Goal: Task Accomplishment & Management: Manage account settings

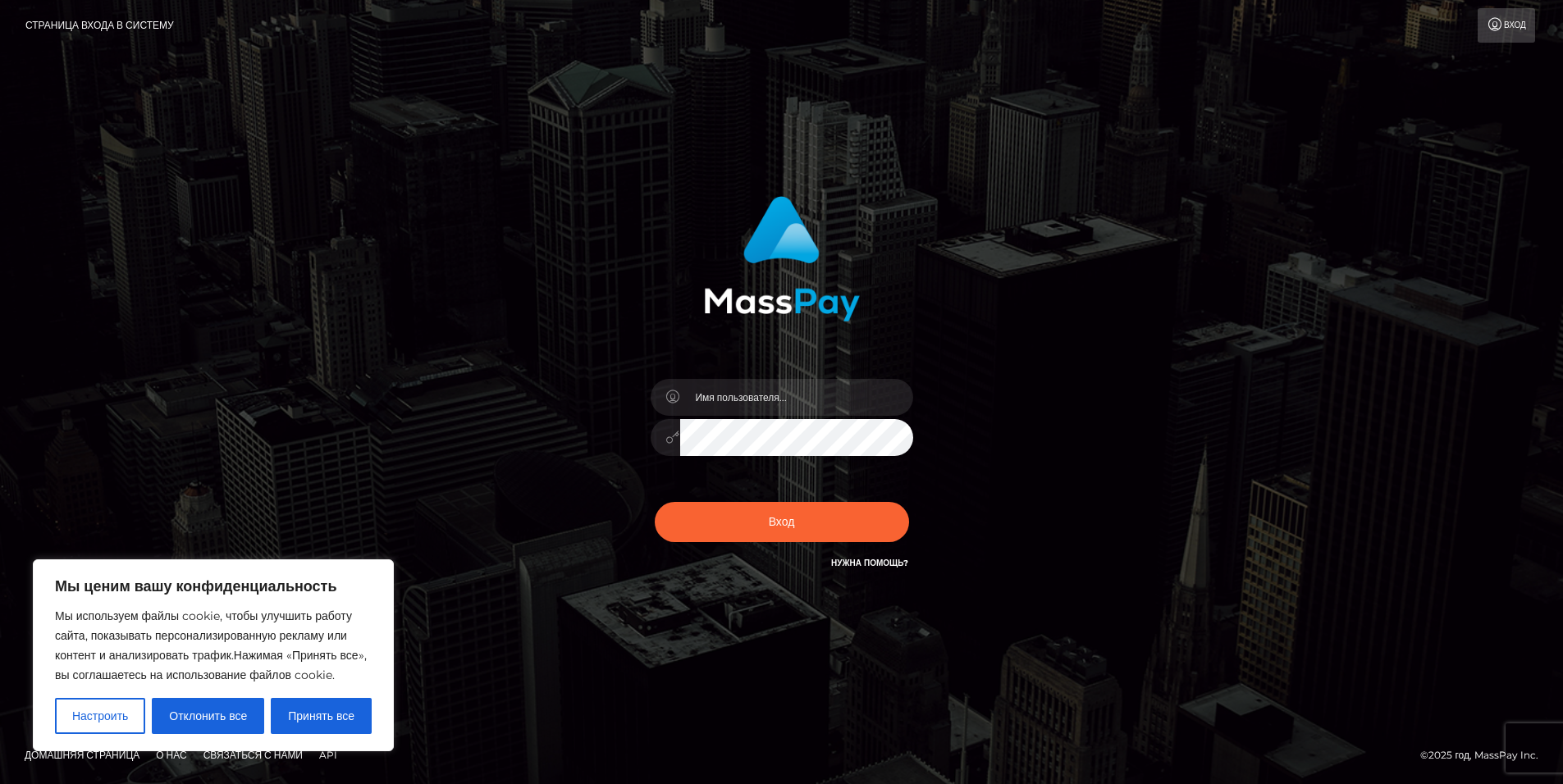
click at [848, 417] on div at bounding box center [782, 430] width 287 height 126
click at [844, 403] on input "text" at bounding box center [797, 397] width 233 height 37
click at [371, 726] on div "Мы ценим вашу конфиденциальность Мы используем файлы cookie, чтобы улучшить раб…" at bounding box center [214, 656] width 361 height 192
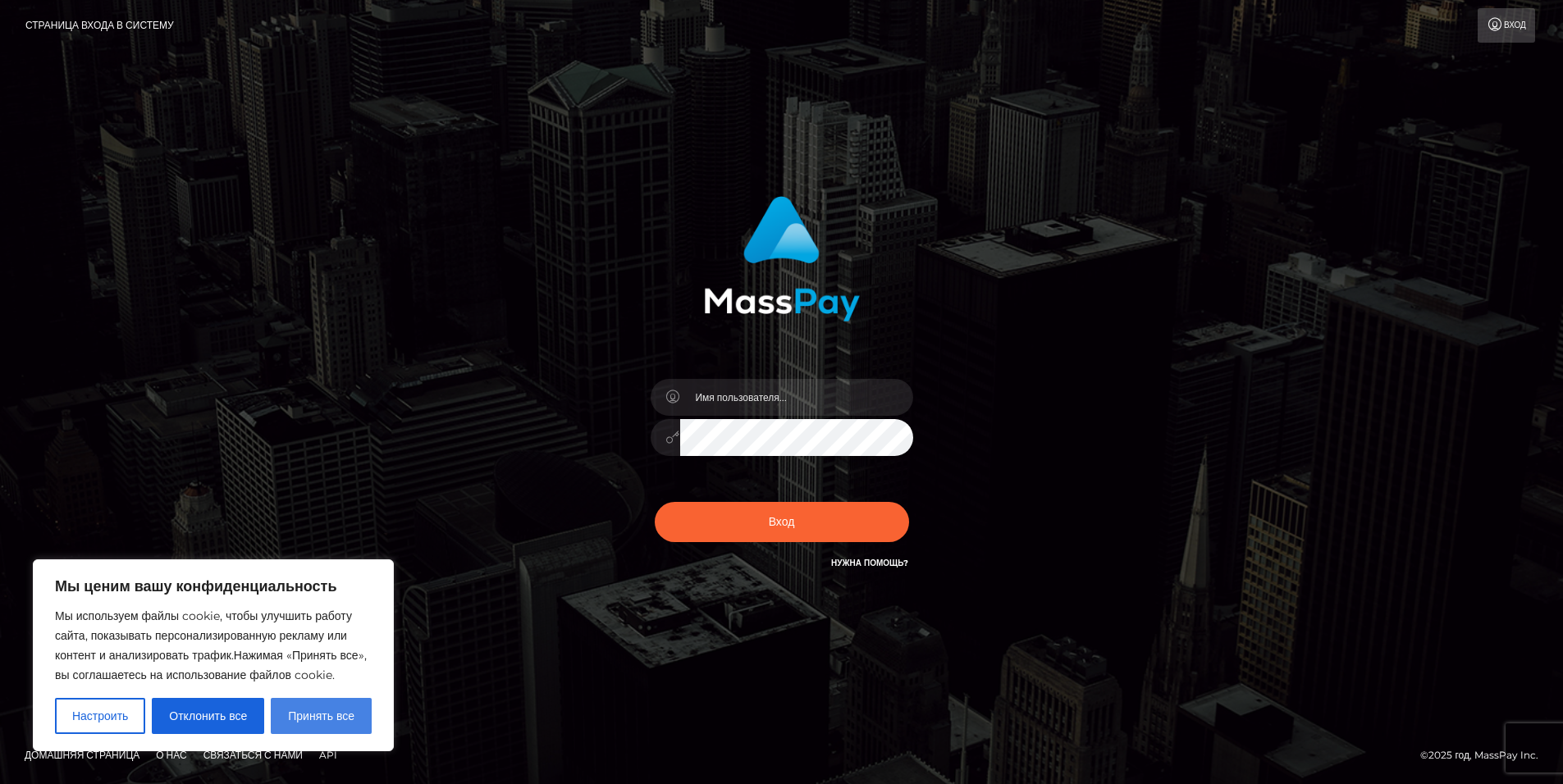
click at [354, 722] on ya-tr-span "Принять все" at bounding box center [321, 716] width 67 height 15
checkbox input "true"
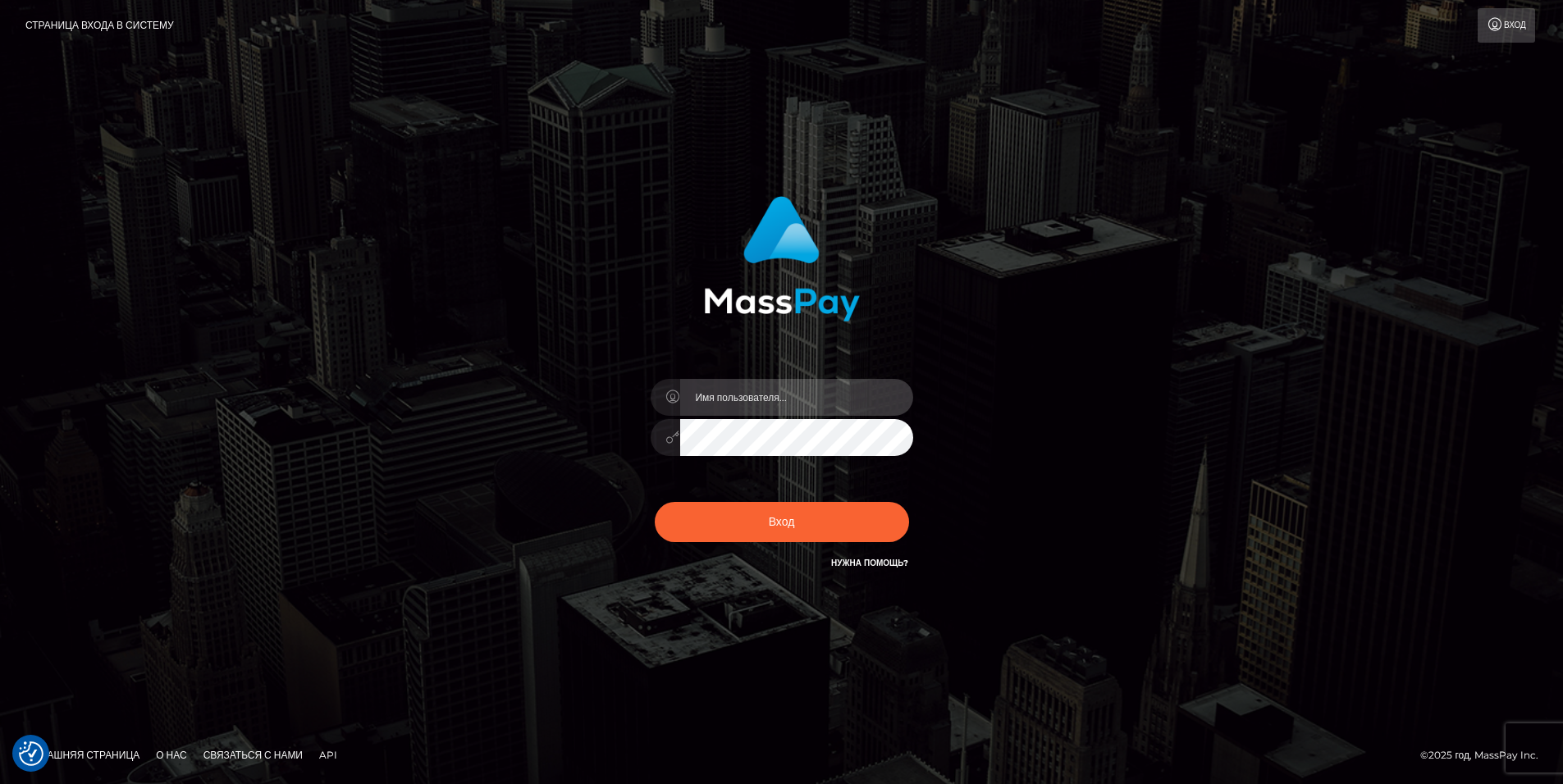
click at [750, 402] on input "text" at bounding box center [797, 397] width 233 height 37
type input "Lemandashaaa@yandex.ru"
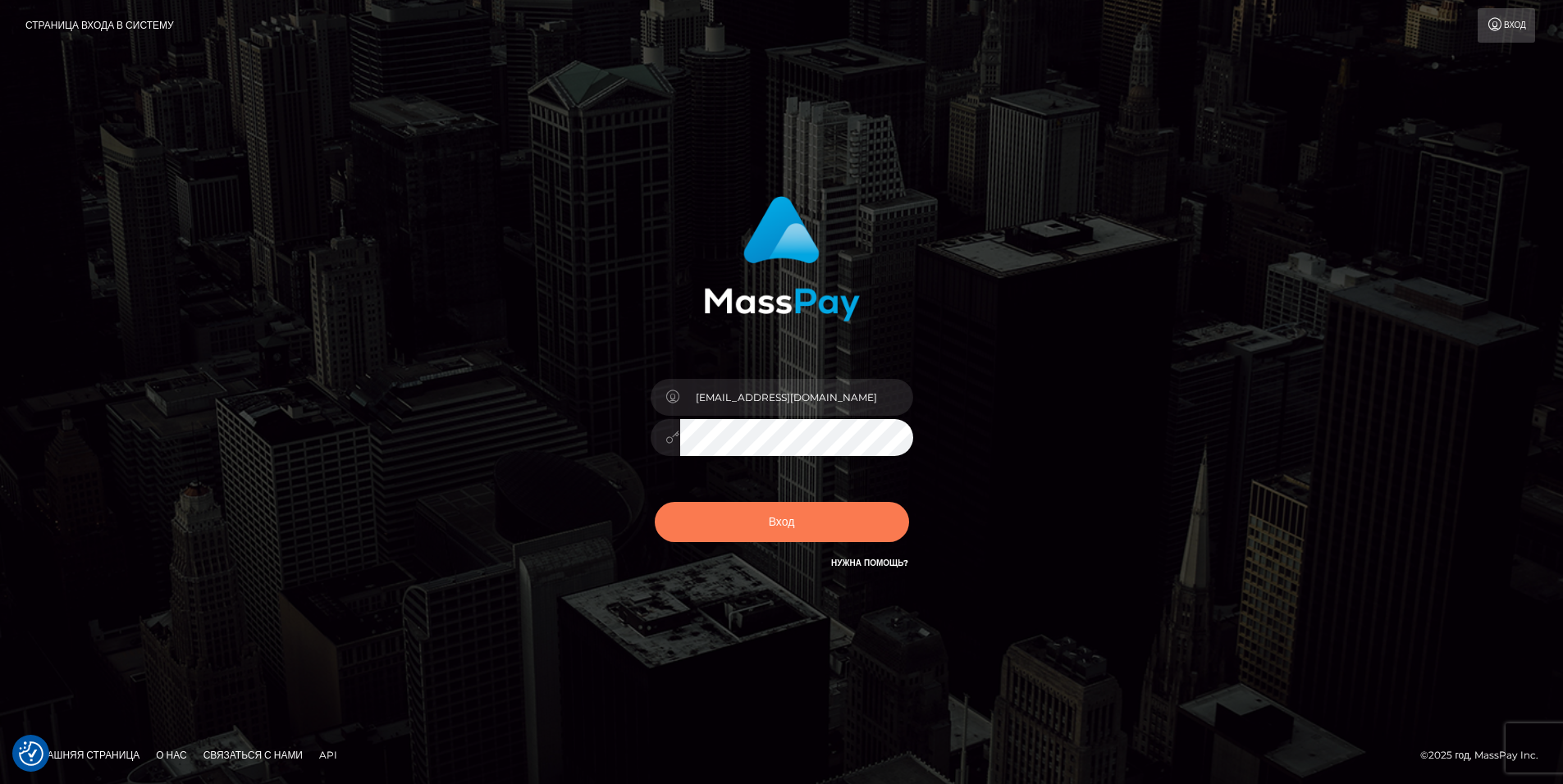
click at [860, 520] on button "Вход" at bounding box center [782, 522] width 254 height 41
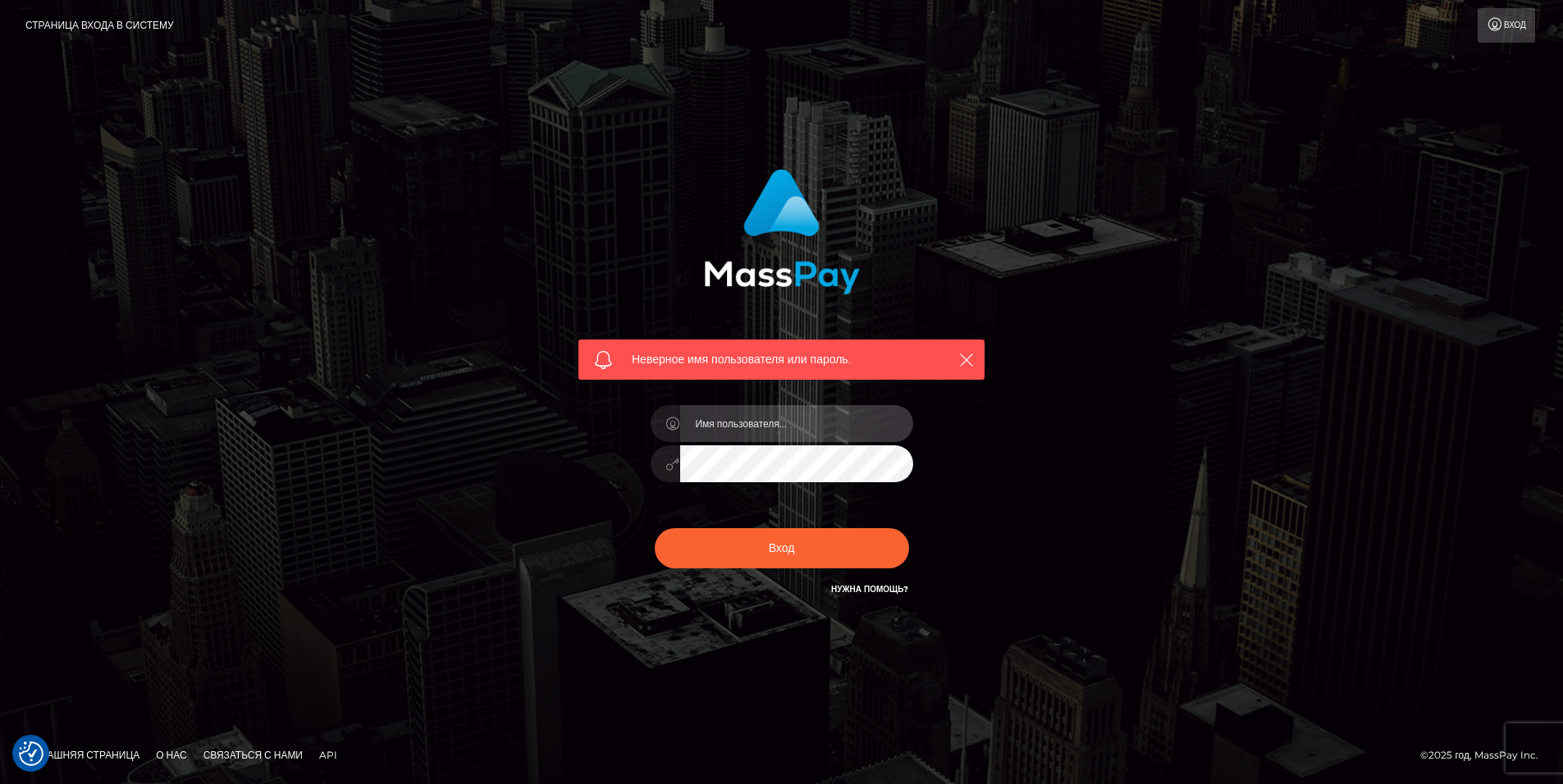
click at [786, 436] on input "text" at bounding box center [797, 424] width 233 height 37
type input "raboty415@gmail.com"
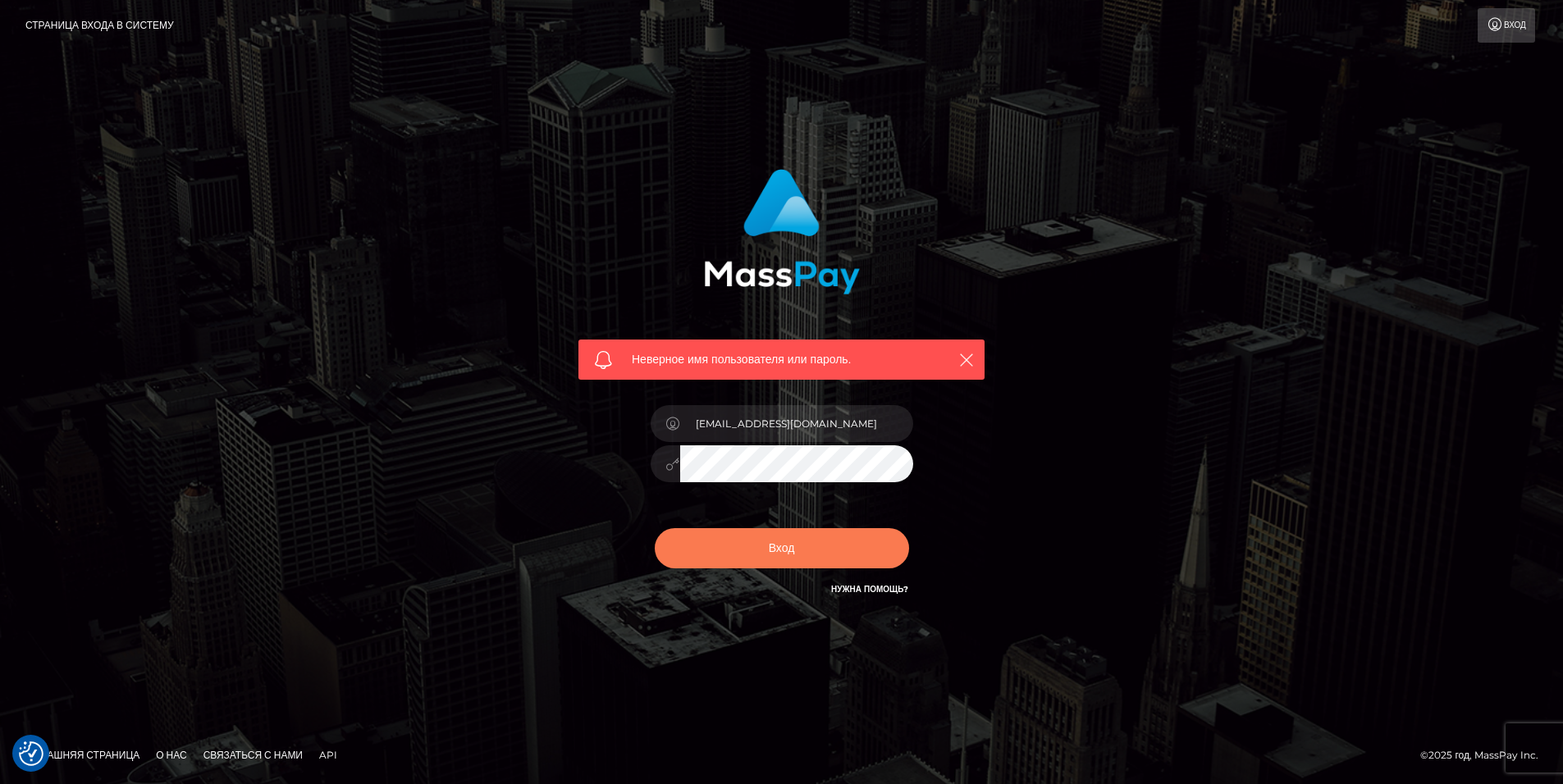
click at [784, 564] on button "Вход" at bounding box center [782, 549] width 254 height 41
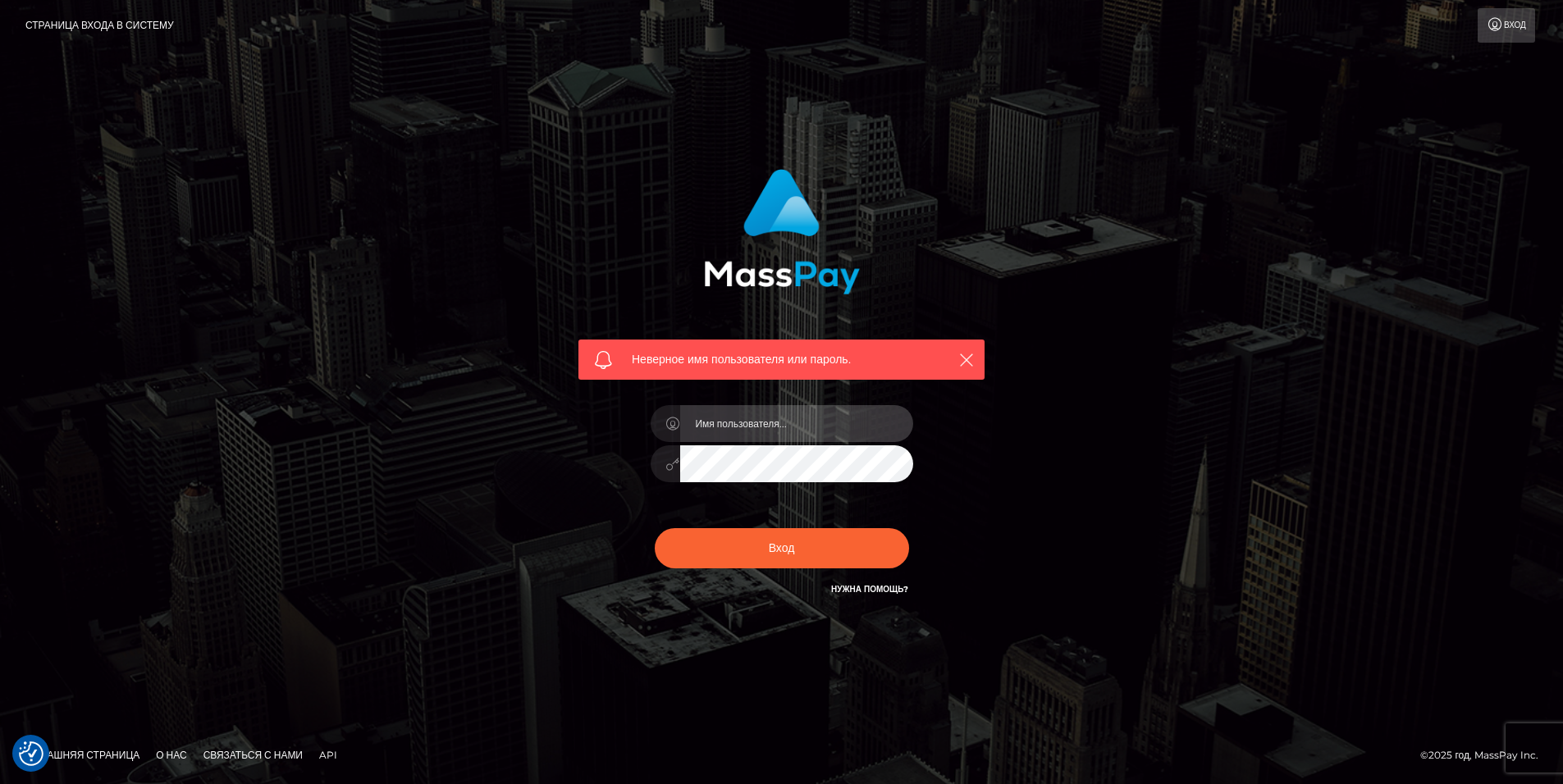
click at [819, 424] on input "text" at bounding box center [797, 424] width 233 height 37
type input "Lemandashaaa@yandex.ru"
click at [1145, 446] on div "Неверное имя пользователя или пароль. Lemandashaaa@yandex.ru Вход" at bounding box center [782, 392] width 935 height 472
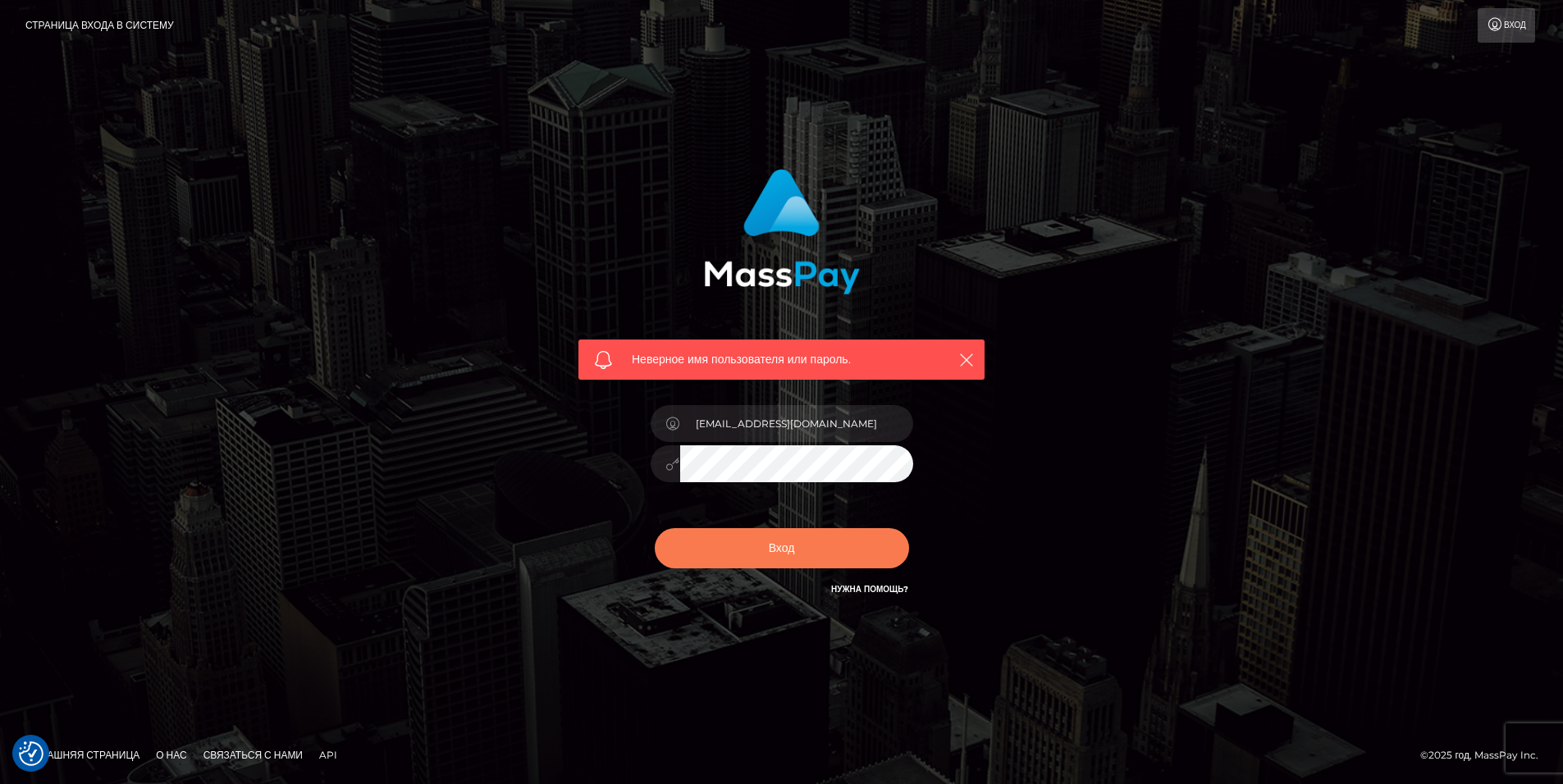
click at [814, 562] on button "Вход" at bounding box center [782, 549] width 254 height 41
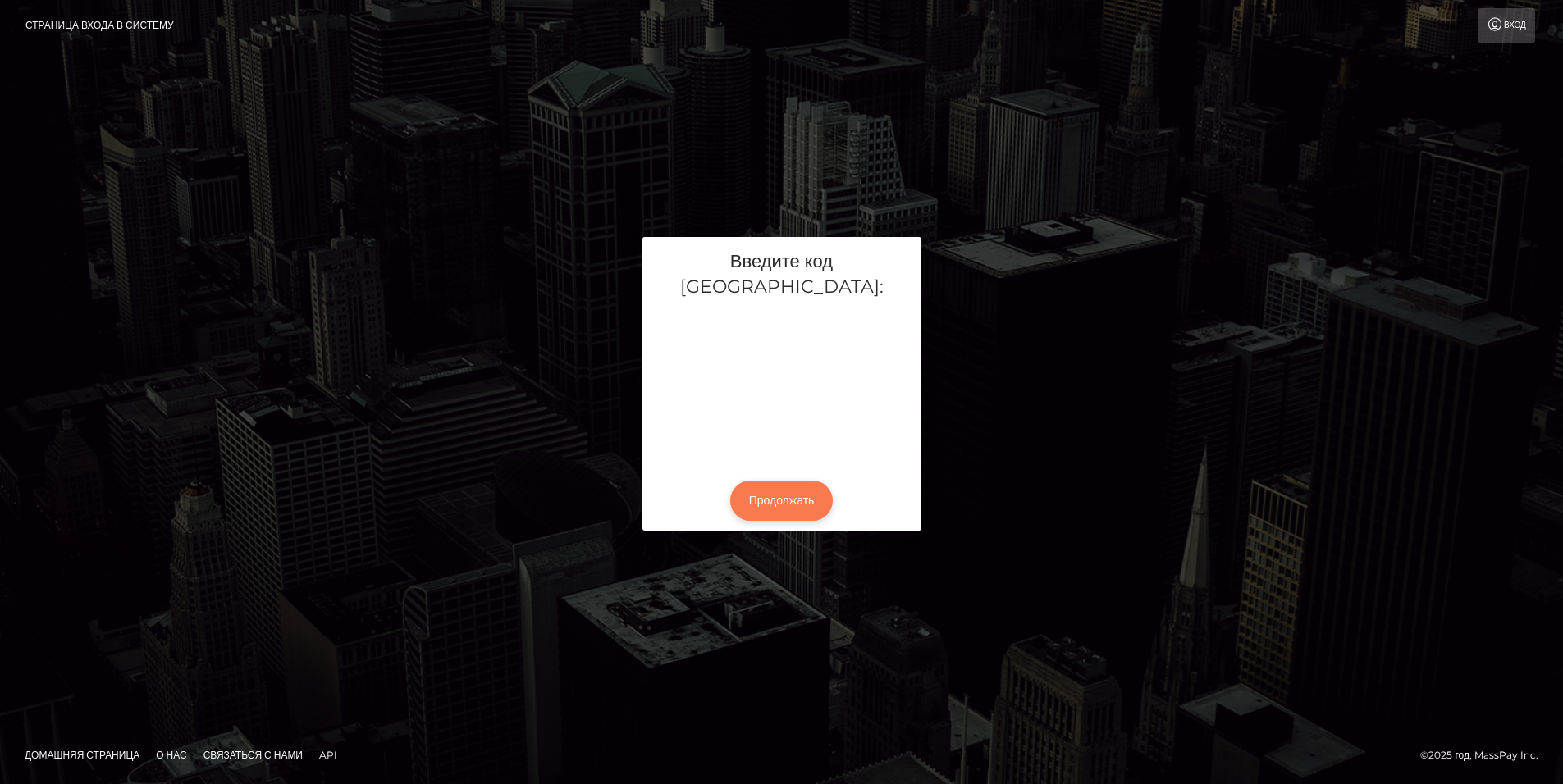
click at [771, 487] on body "Страница входа в систему Вход Введите код [GEOGRAPHIC_DATA]: Продолжать" at bounding box center [782, 392] width 1563 height 784
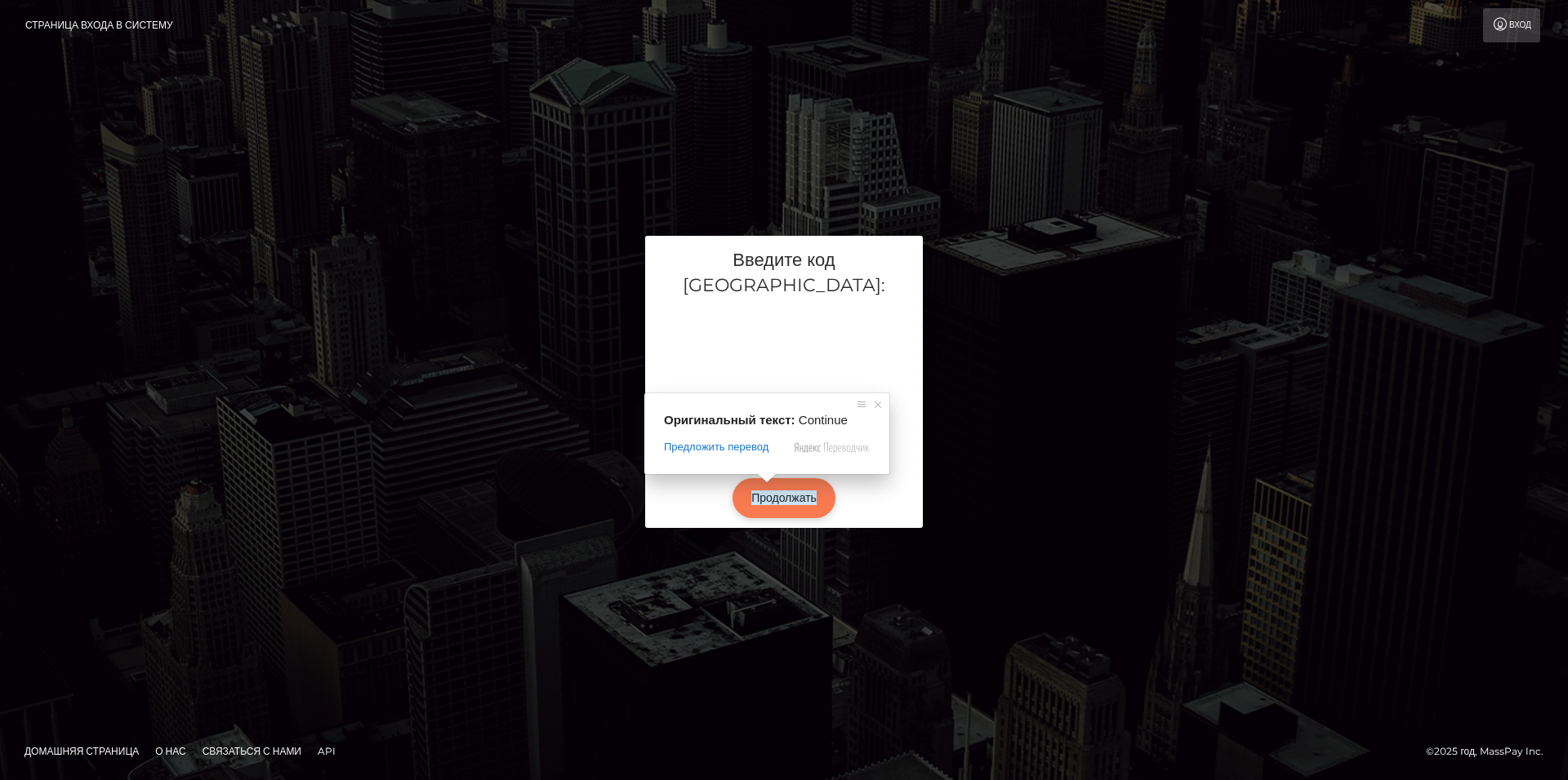
click at [787, 490] on ya-tr-span "Продолжать" at bounding box center [784, 498] width 66 height 15
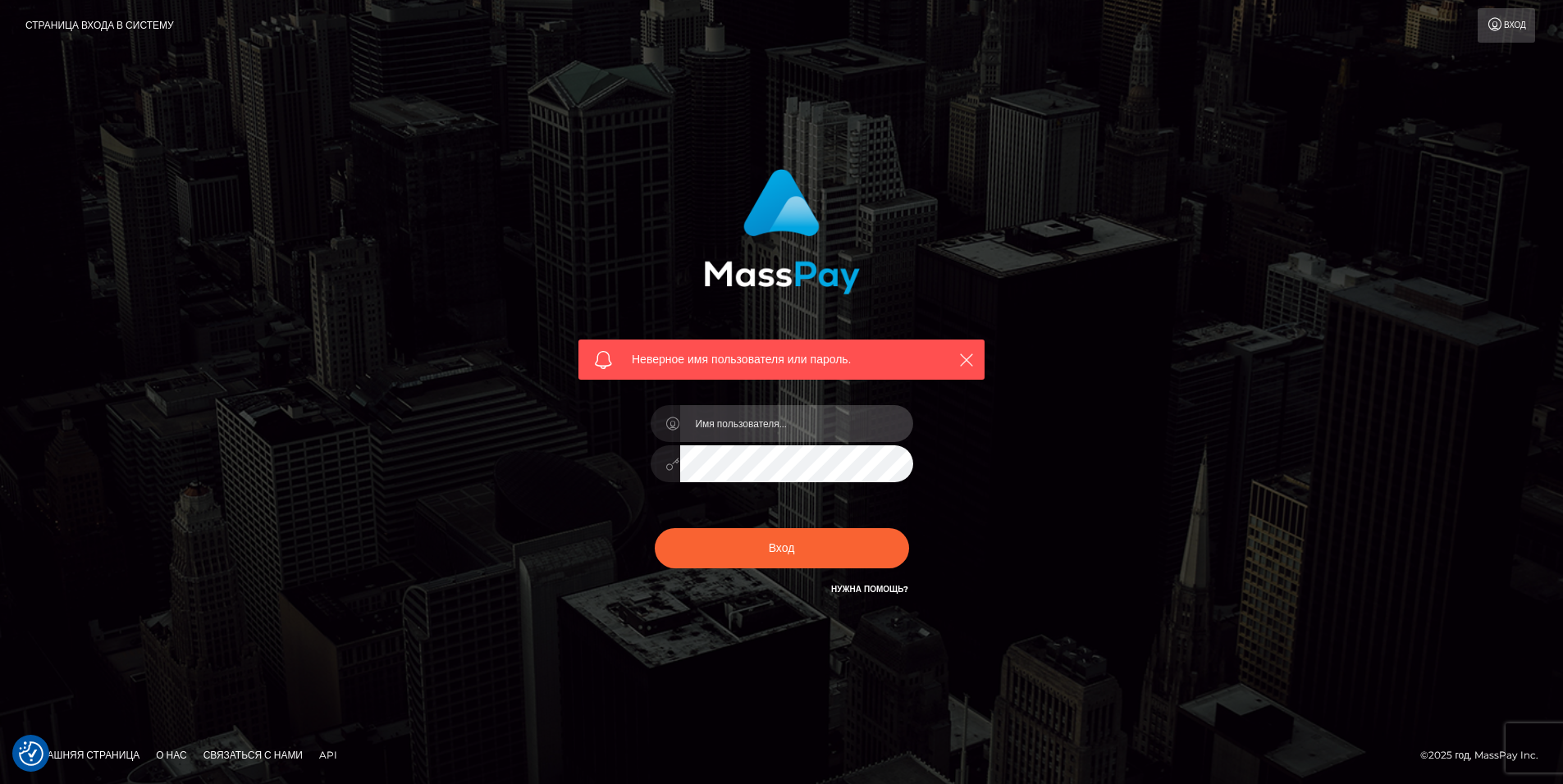
click at [788, 420] on input "text" at bounding box center [797, 424] width 233 height 37
type input "Lemandashaaa@yandex.ru"
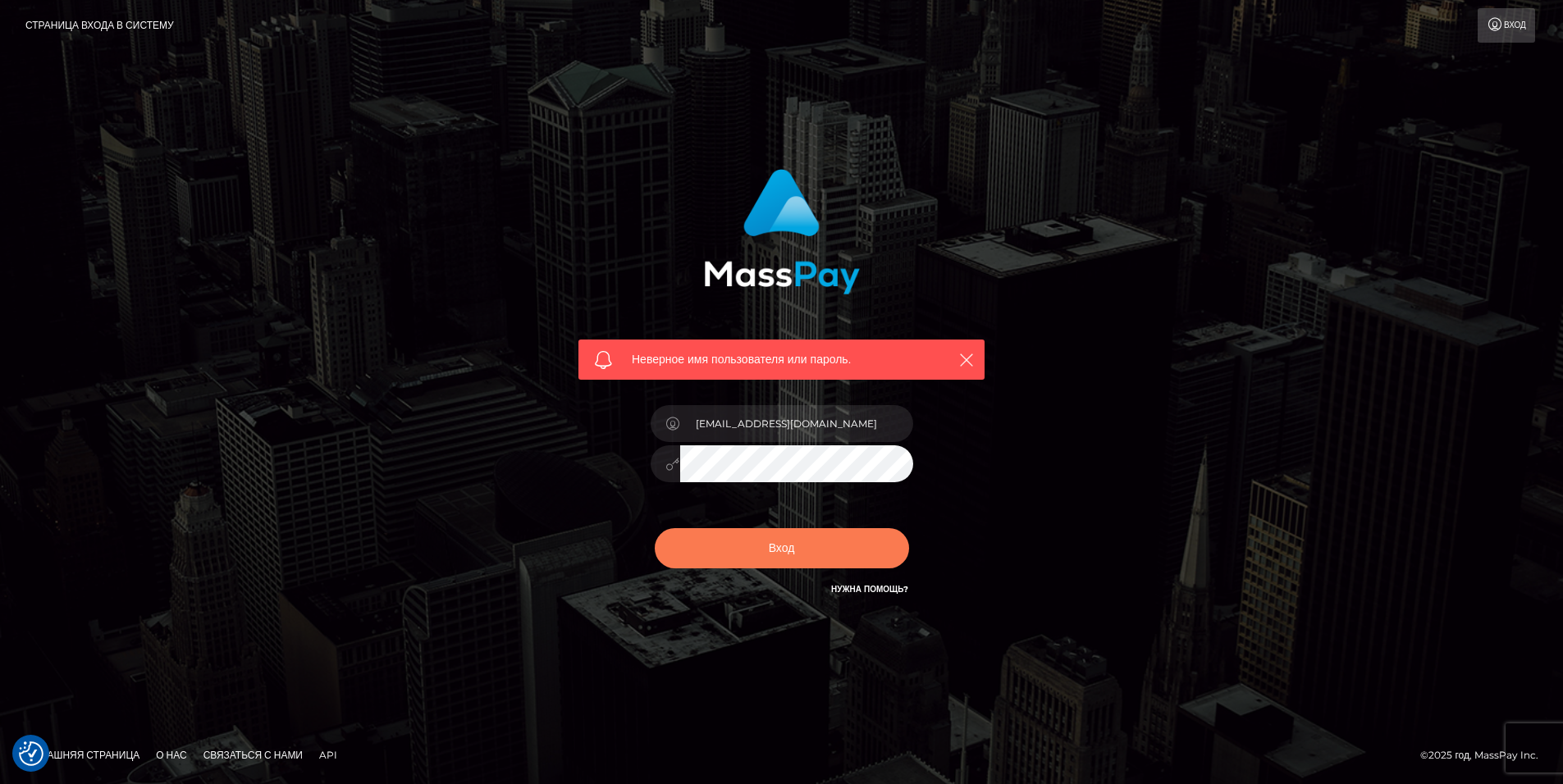
click at [794, 545] on ya-tr-span "Вход" at bounding box center [782, 549] width 26 height 15
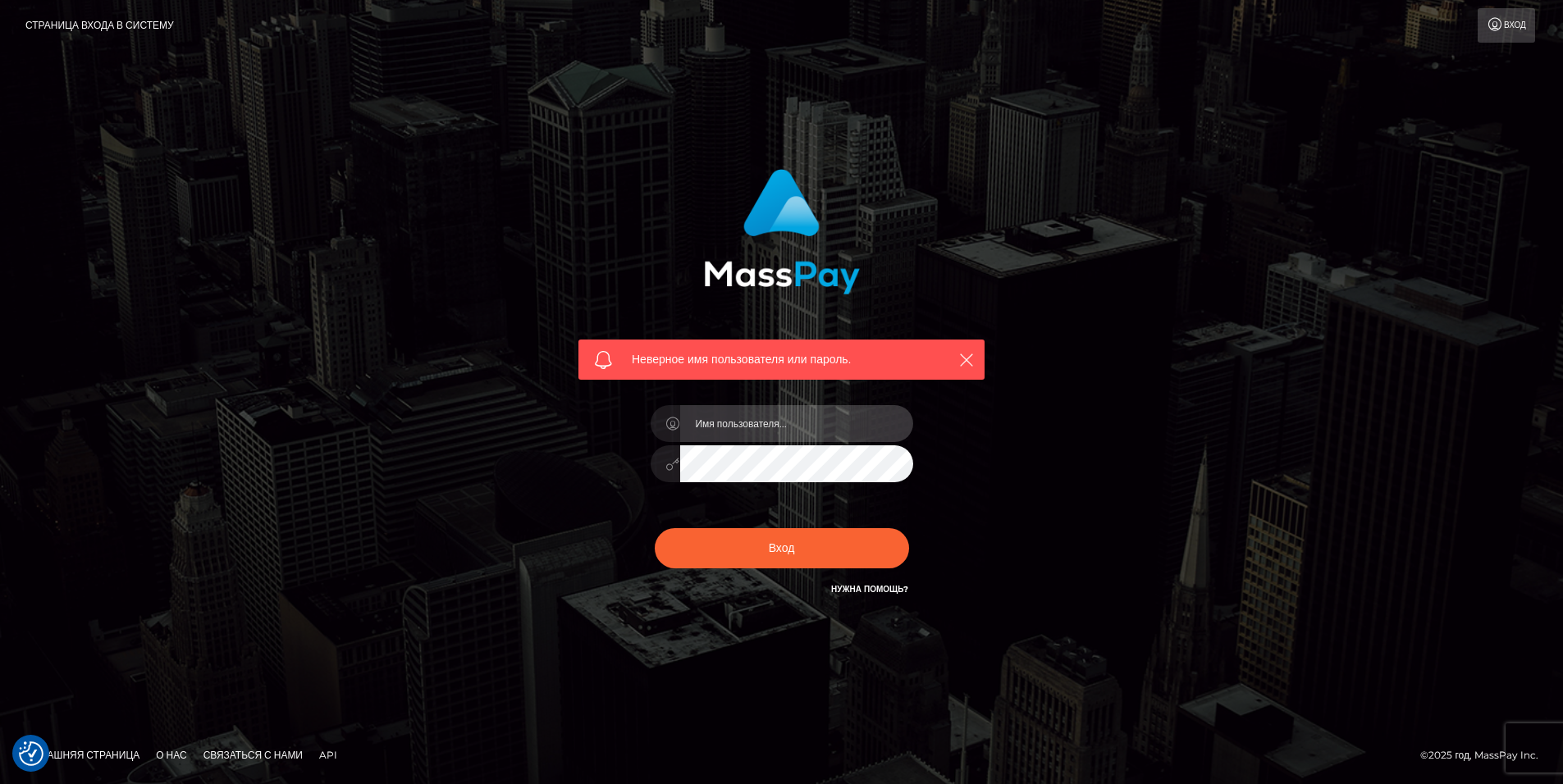
click at [823, 421] on input "text" at bounding box center [797, 424] width 233 height 37
type input "[EMAIL_ADDRESS][DOMAIN_NAME]"
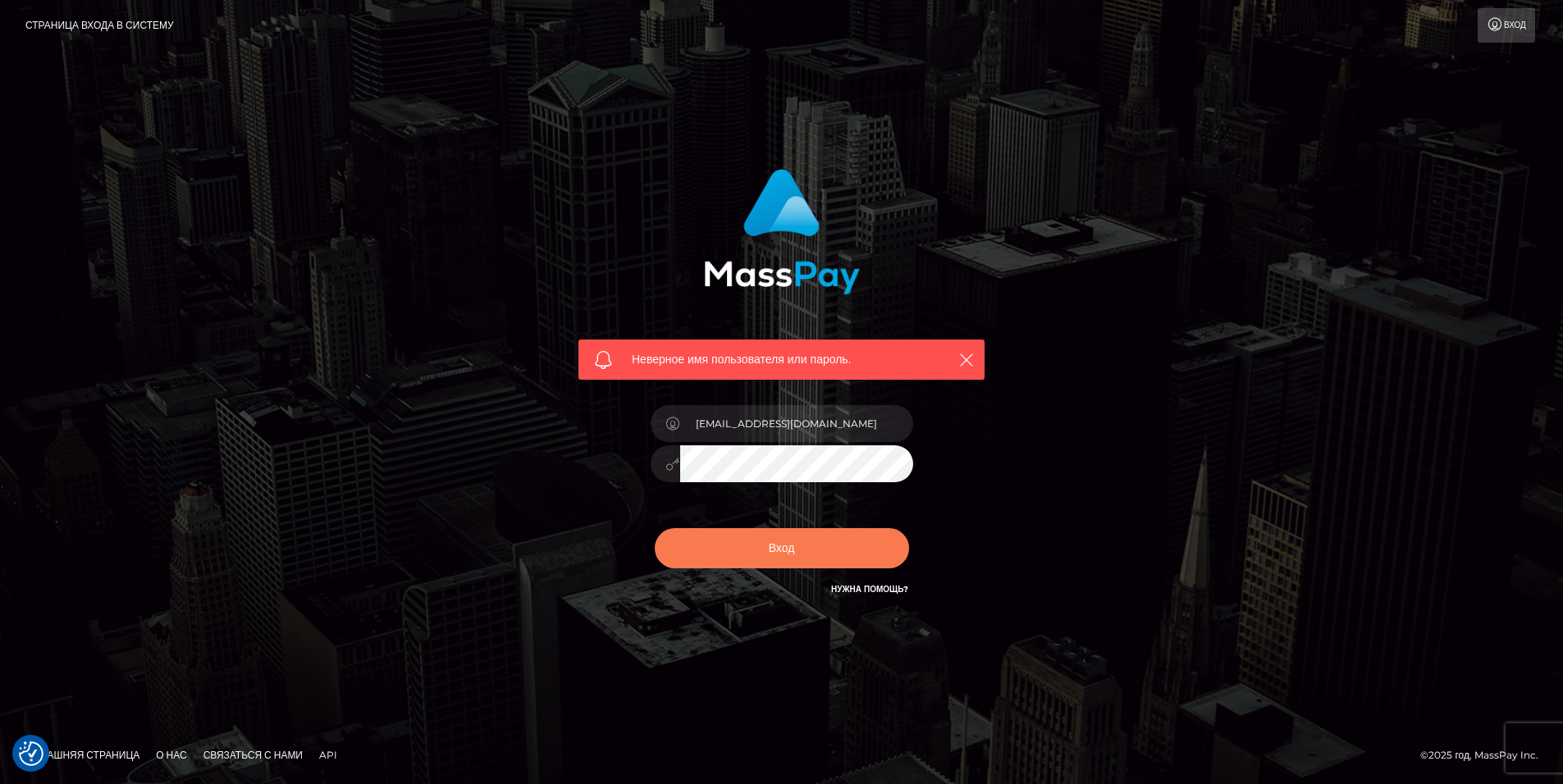
click at [800, 543] on button "Вход" at bounding box center [782, 549] width 254 height 41
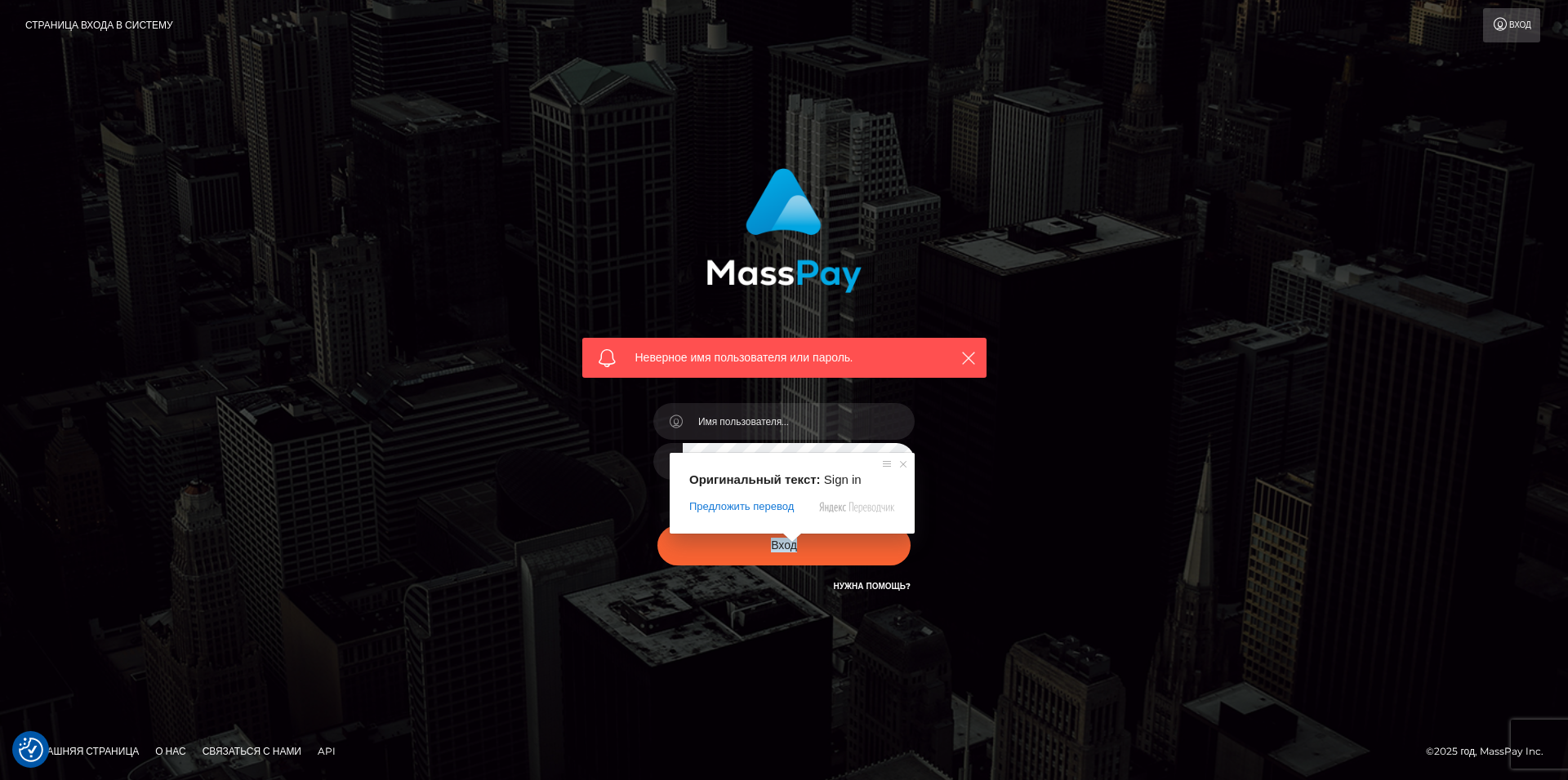
drag, startPoint x: 1331, startPoint y: 728, endPoint x: 1282, endPoint y: 720, distance: 49.6
click at [1331, 728] on footer "Домашняя страница О нас Связаться с нами API © 2025 год, MassPay Inc." at bounding box center [784, 751] width 1568 height 57
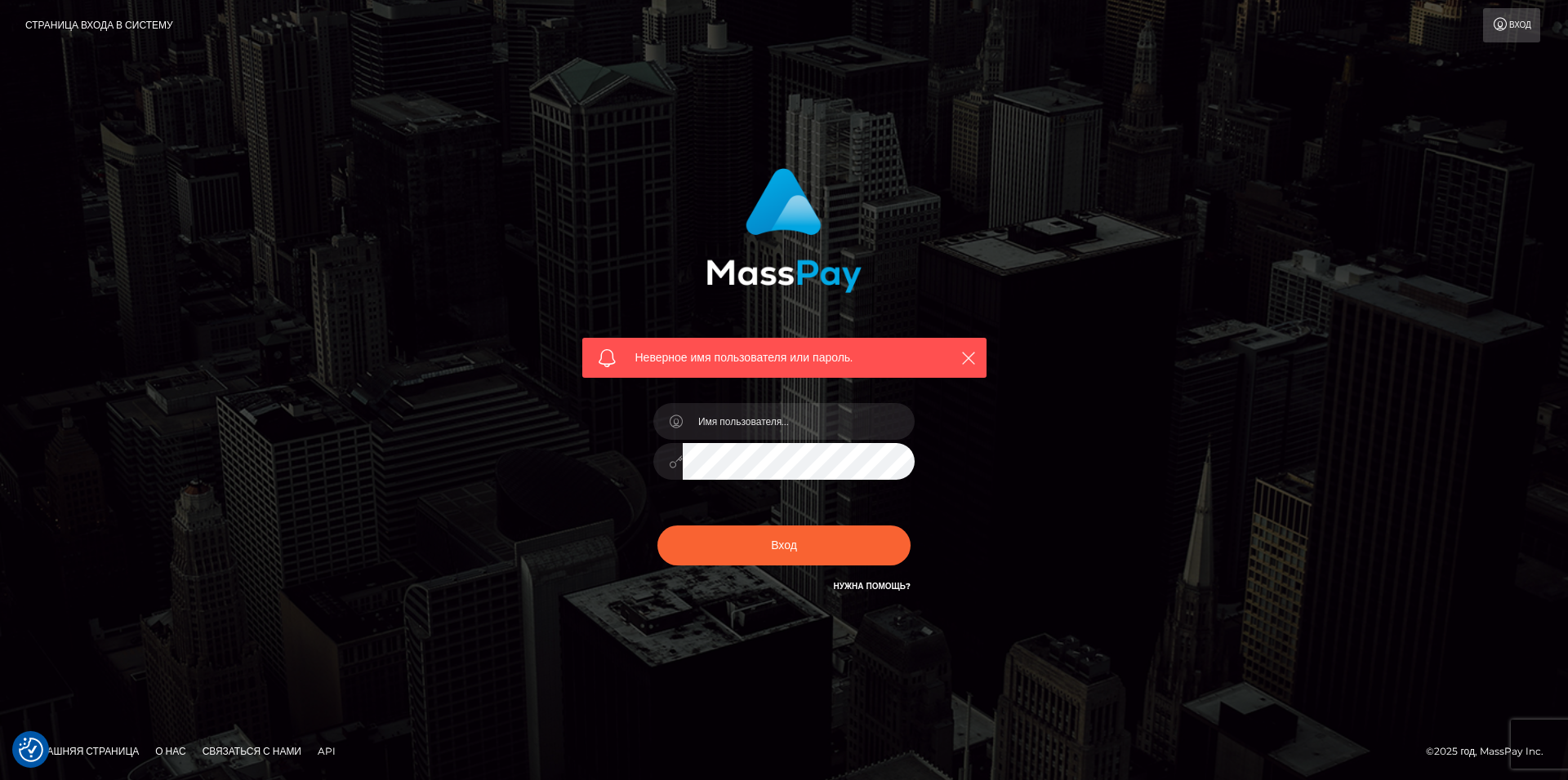
click at [1563, 21] on nav "Страница входа в систему Вход" at bounding box center [784, 25] width 1568 height 50
click at [1504, 32] on link "Вход" at bounding box center [1512, 25] width 57 height 34
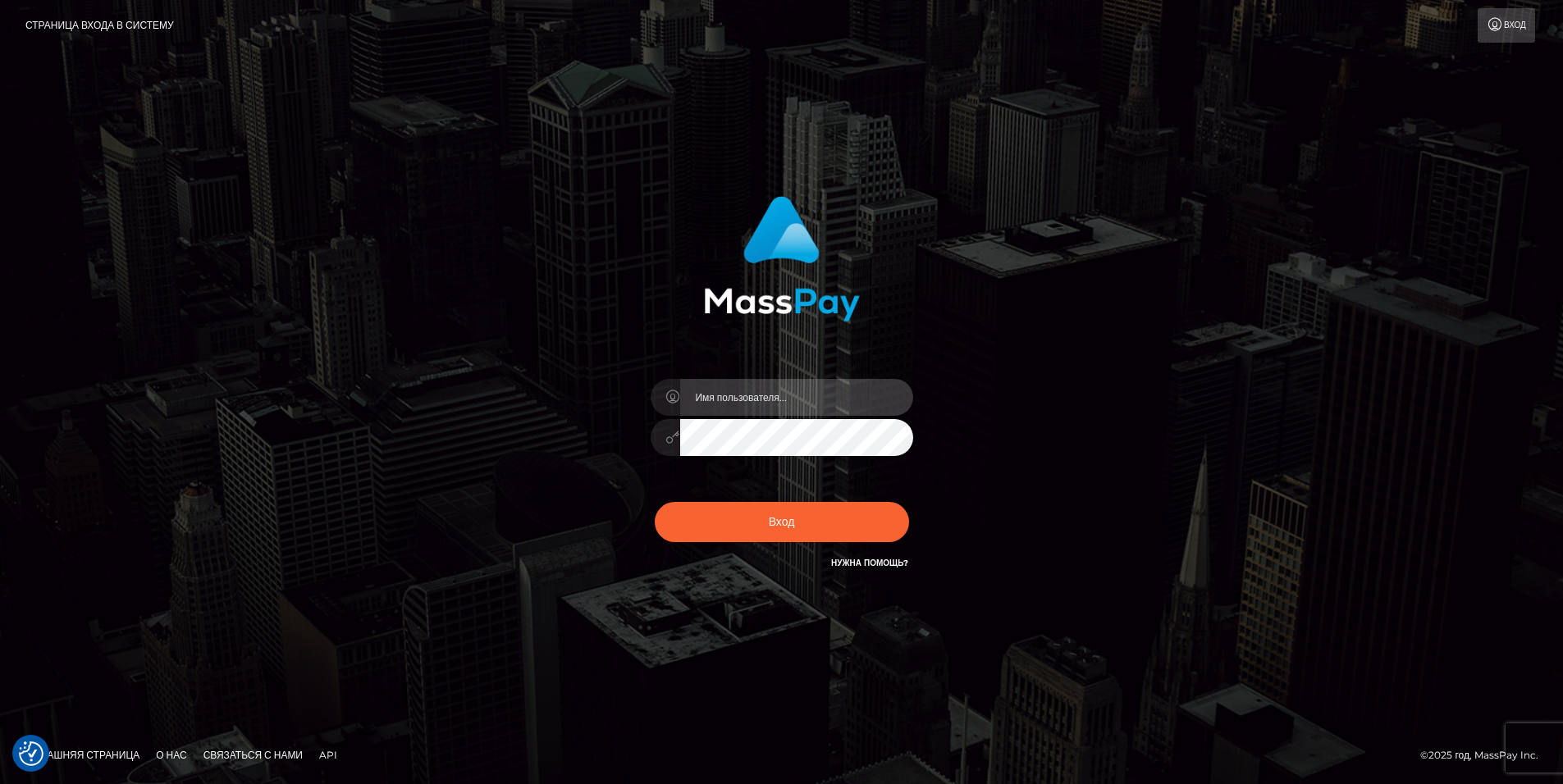
click at [725, 392] on input "text" at bounding box center [797, 397] width 233 height 37
type input "[EMAIL_ADDRESS][DOMAIN_NAME]"
click at [884, 564] on ya-tr-span "Нужна помощь?" at bounding box center [869, 563] width 77 height 11
click at [837, 556] on h6 "Нужна помощь?" at bounding box center [869, 562] width 77 height 14
click at [843, 559] on ya-tr-span "Нужна помощь?" at bounding box center [869, 563] width 77 height 11
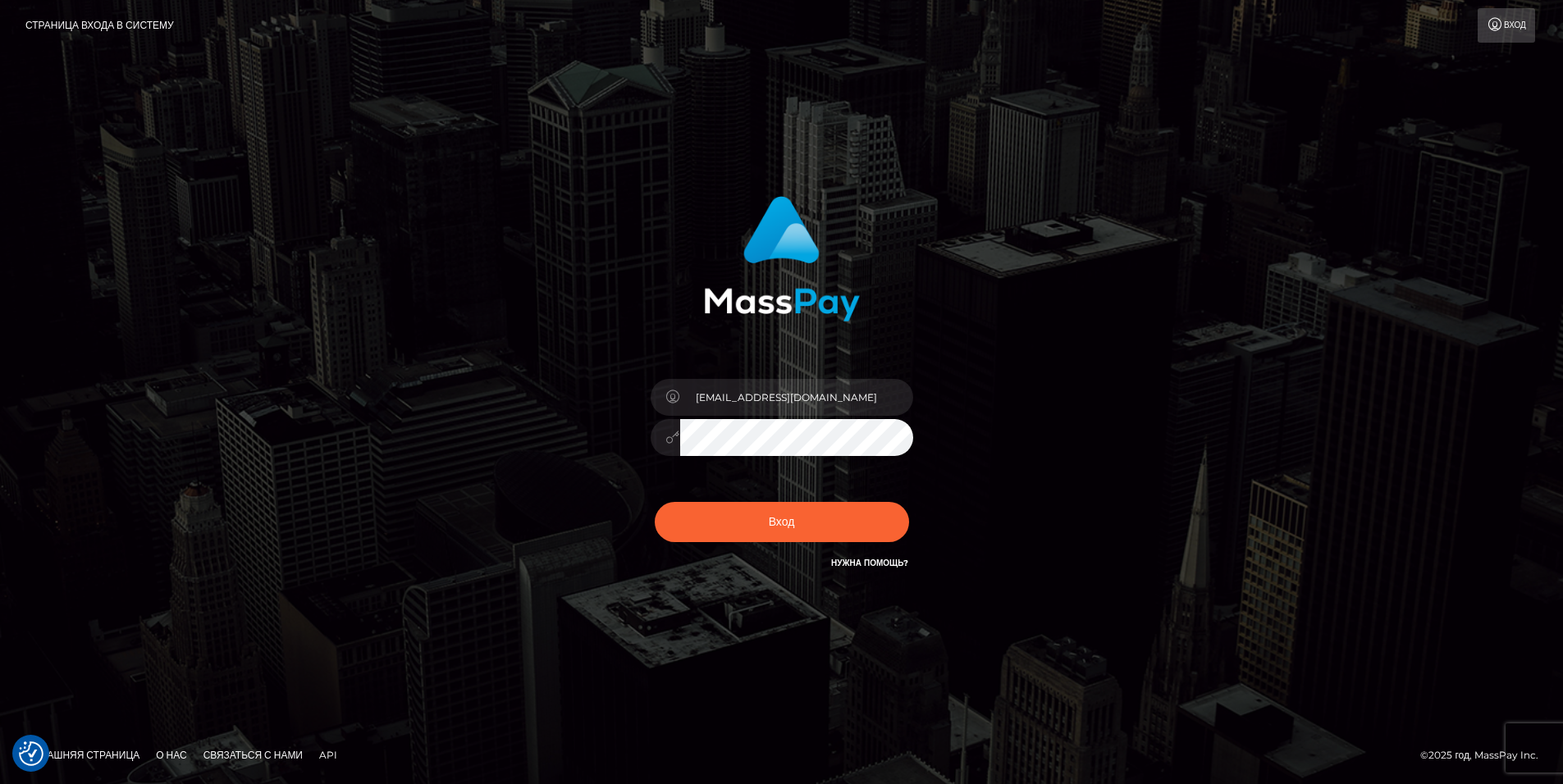
click at [982, 641] on div "Lemandashaaa@yandex.ru Вход" at bounding box center [782, 392] width 1563 height 664
click at [890, 560] on ya-tr-span "Нужна помощь?" at bounding box center [869, 563] width 77 height 11
click at [798, 402] on input "text" at bounding box center [797, 397] width 233 height 37
type input "[EMAIL_ADDRESS][DOMAIN_NAME]"
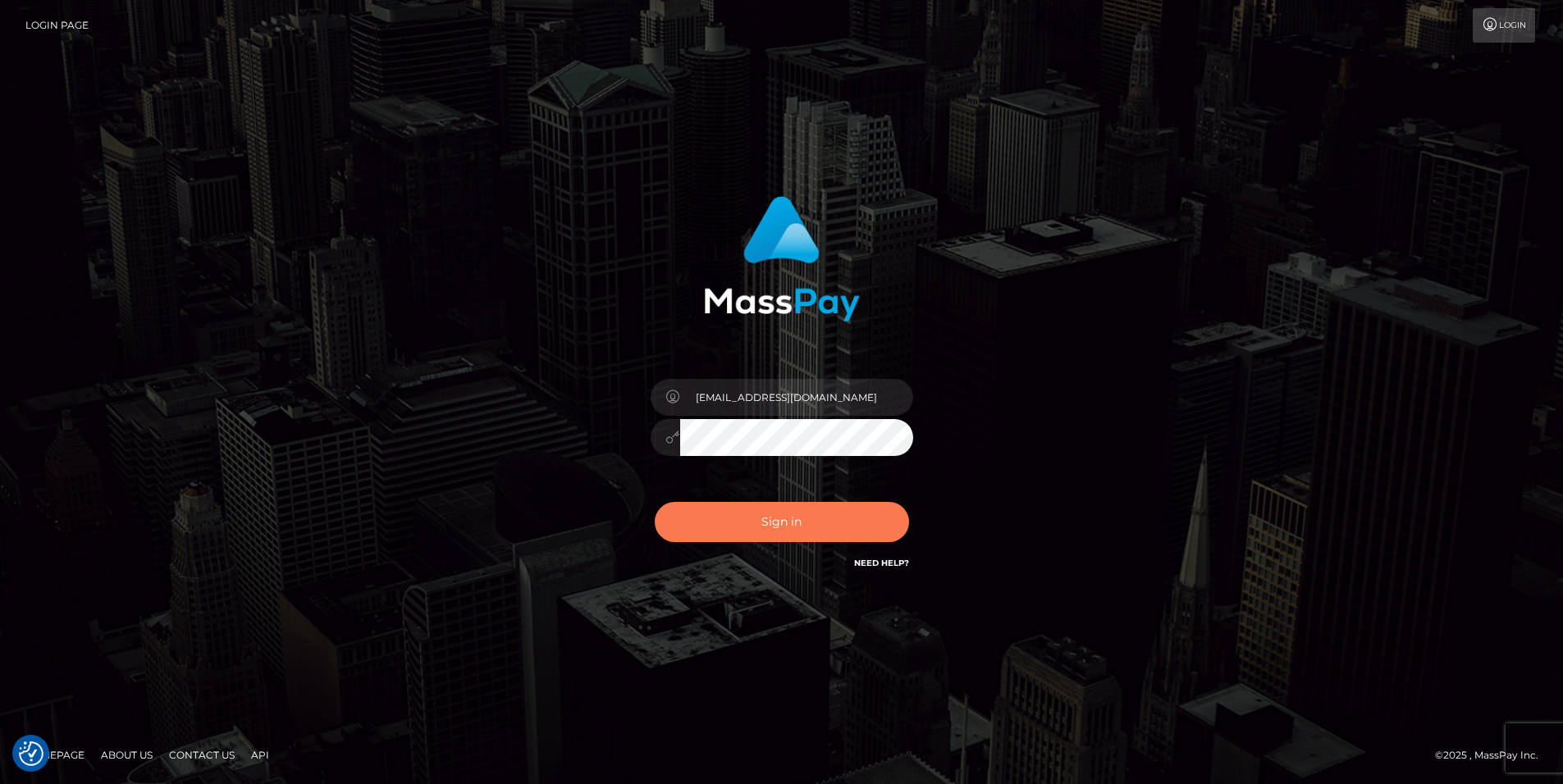
click at [792, 524] on ya-tr-span "Sign in" at bounding box center [782, 522] width 41 height 15
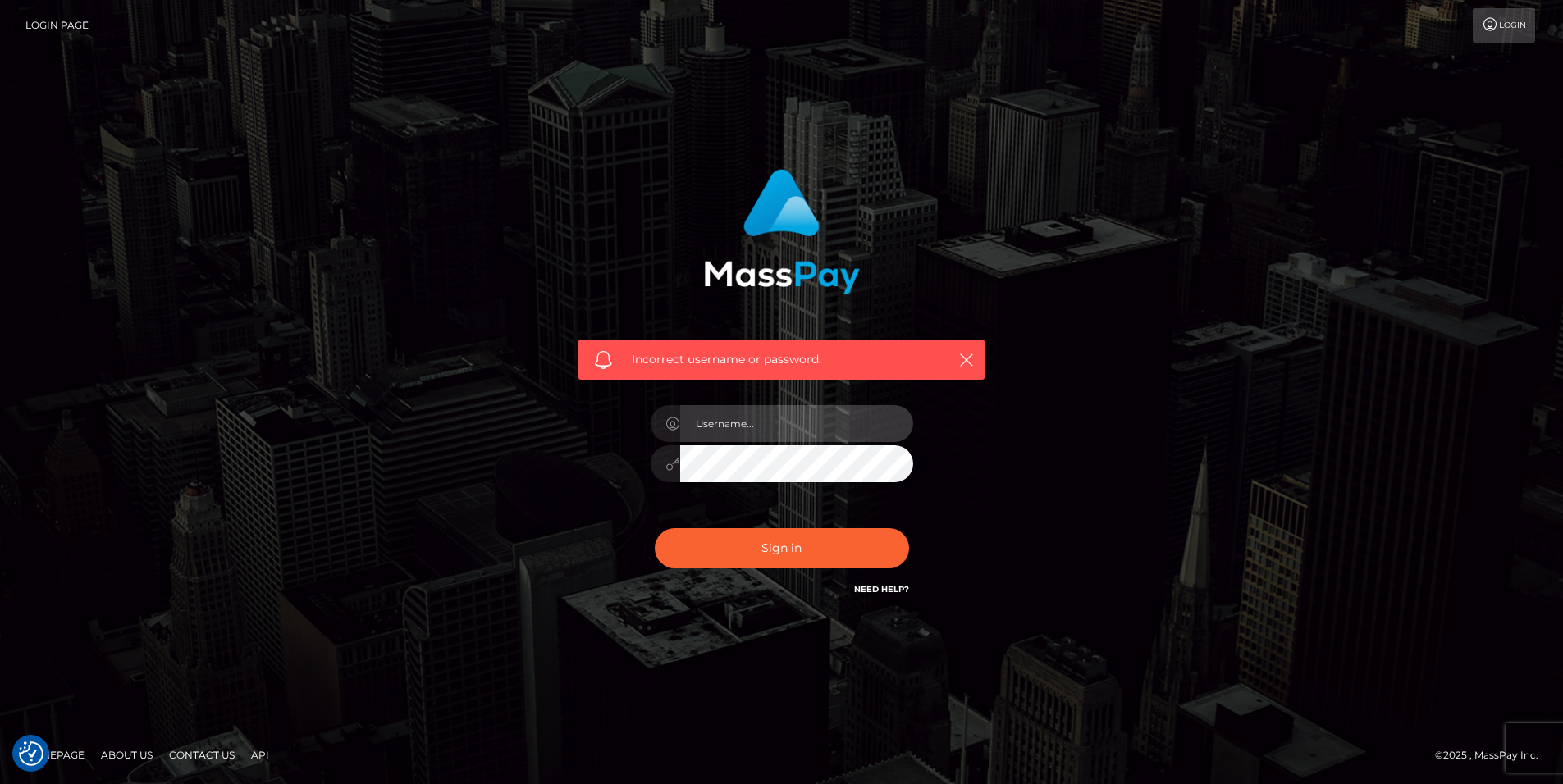
click at [797, 432] on input "text" at bounding box center [797, 424] width 233 height 37
type input "raboty415@gmail.com"
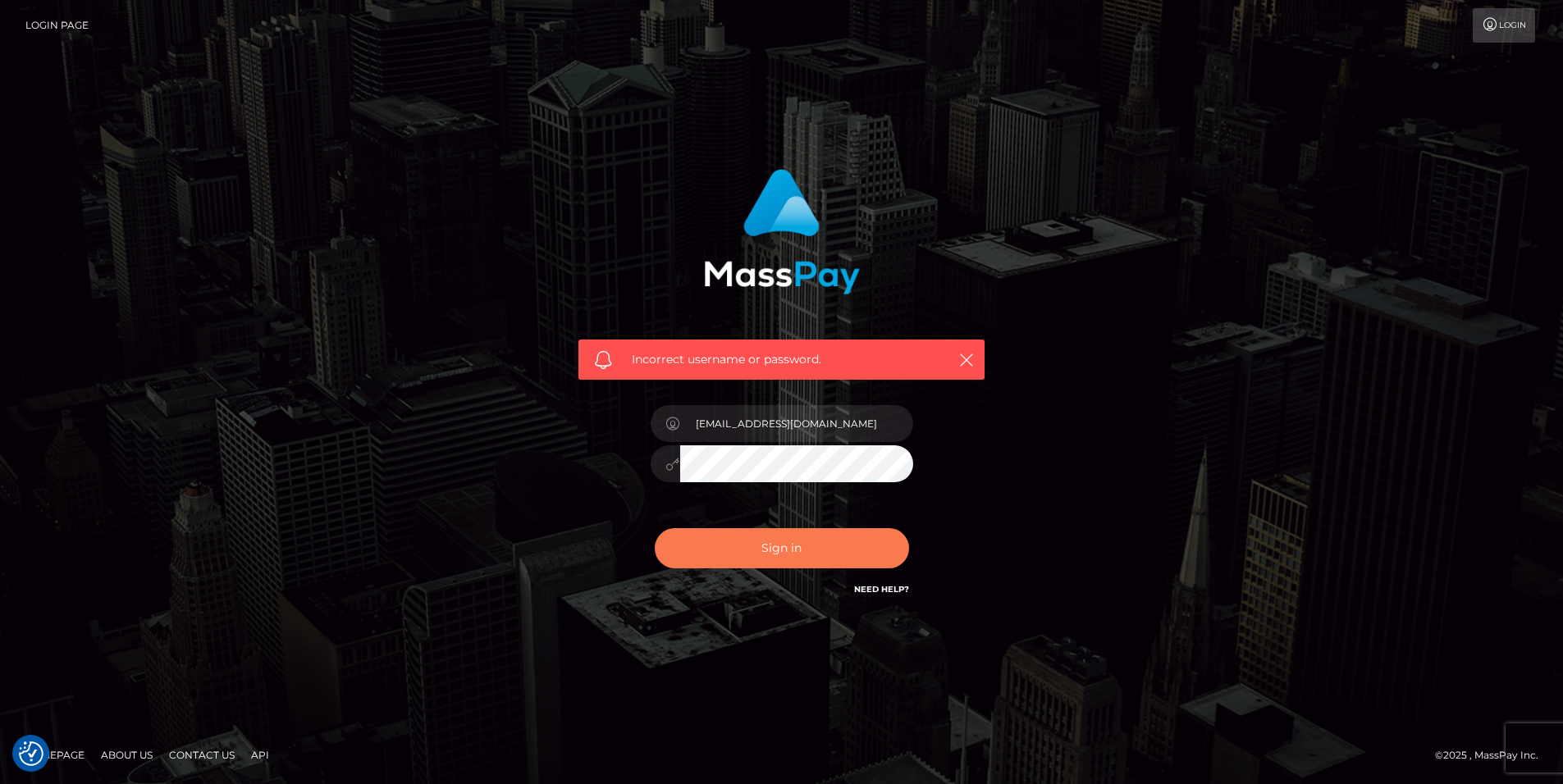
click at [771, 560] on button "Sign in" at bounding box center [782, 549] width 254 height 41
